Goal: Find specific page/section: Locate item on page

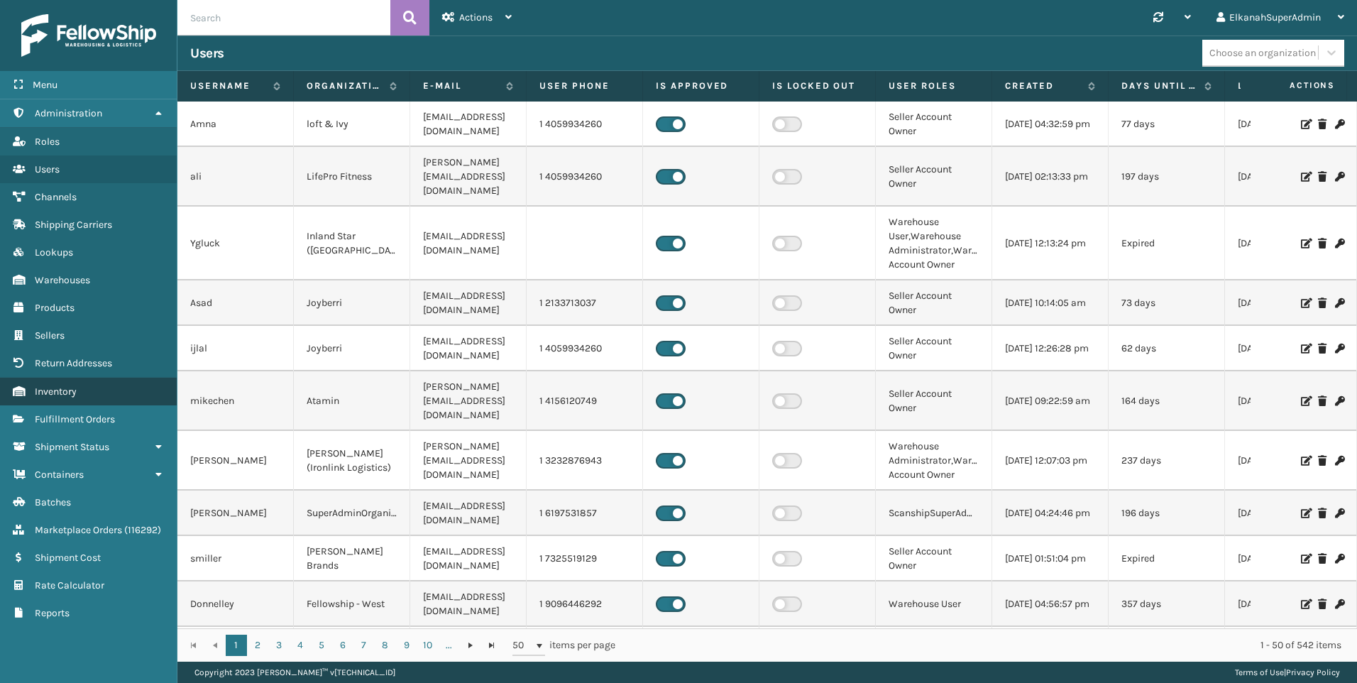
click at [72, 387] on span "Inventory" at bounding box center [56, 391] width 42 height 12
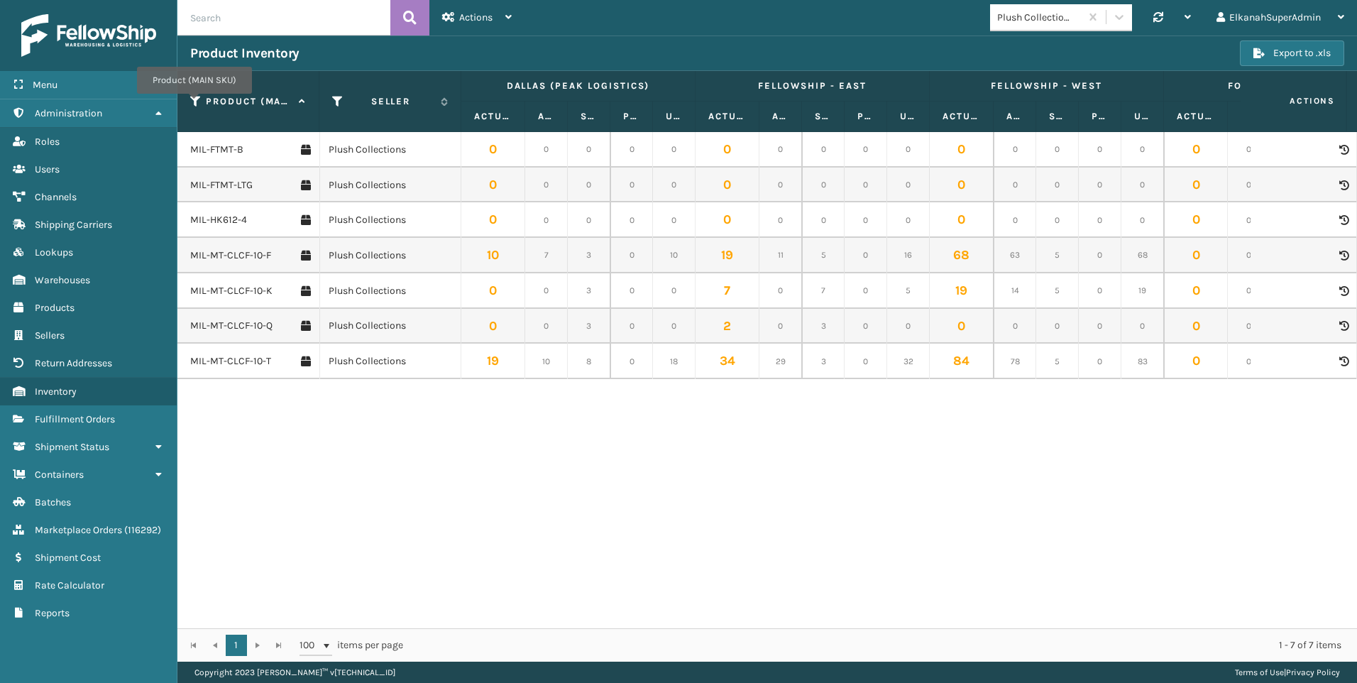
click at [194, 104] on icon at bounding box center [195, 101] width 11 height 13
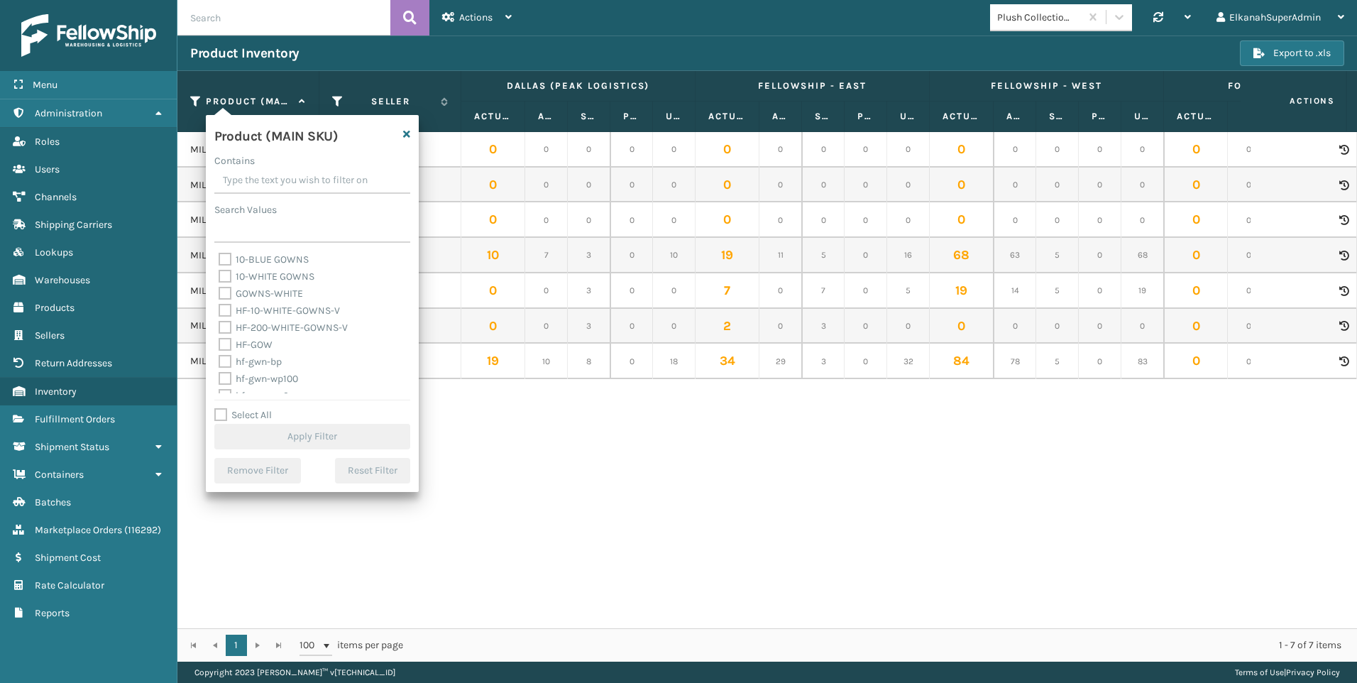
click at [232, 177] on input "Contains" at bounding box center [312, 181] width 196 height 26
click at [233, 231] on input "Search Values" at bounding box center [312, 230] width 196 height 26
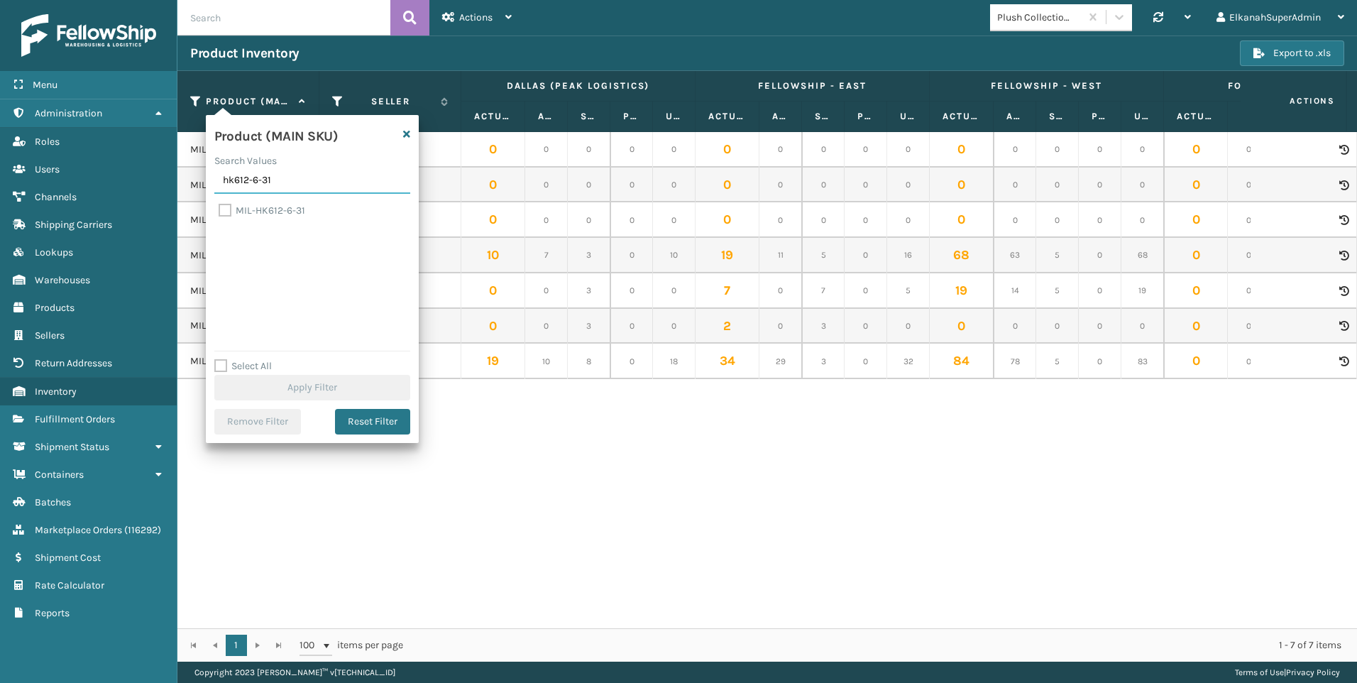
type input "hk612-6-31"
click at [224, 204] on label "MIL-HK612-6-31" at bounding box center [262, 210] width 87 height 12
click at [219, 203] on input "MIL-HK612-6-31" at bounding box center [219, 206] width 1 height 9
checkbox input "true"
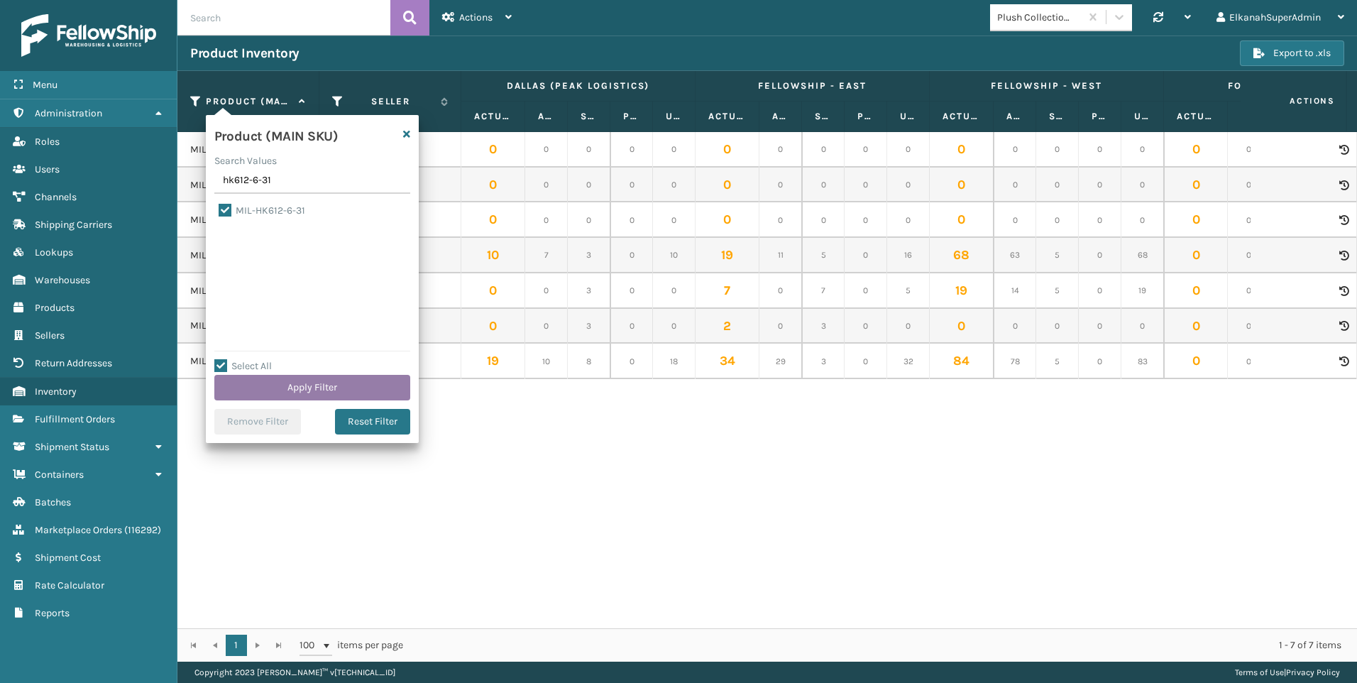
click at [285, 391] on button "Apply Filter" at bounding box center [312, 388] width 196 height 26
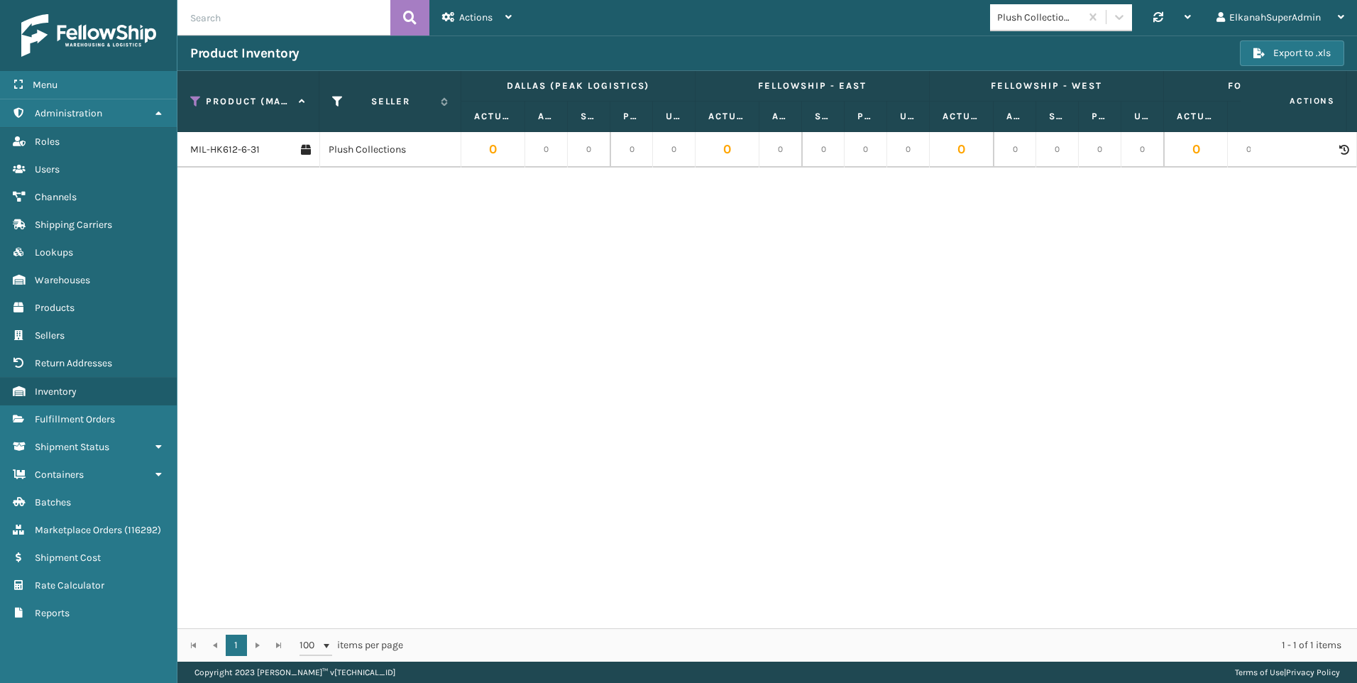
click at [283, 415] on div "MIL-HK612-6-31 Plush Collections 0 0 0 0 0 0 0 0 0 0 0 0 0 0 0 0 0 0 0 0 49 46 …" at bounding box center [766, 380] width 1179 height 496
click at [322, 397] on div "MIL-HK612-6-31 Plush Collections 0 0 0 0 0 0 0 0 0 0 0 0 0 0 0 0 0 0 0 0 49 46 …" at bounding box center [766, 380] width 1179 height 496
